Goal: Transaction & Acquisition: Purchase product/service

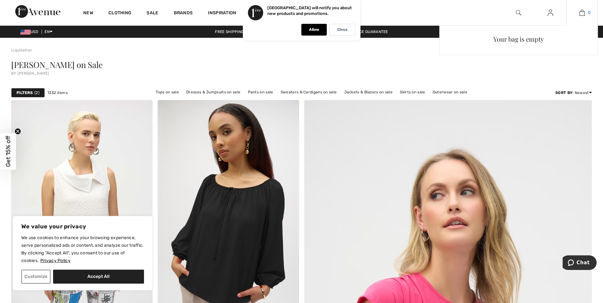
click at [579, 12] on img at bounding box center [581, 13] width 5 height 8
